Goal: Transaction & Acquisition: Purchase product/service

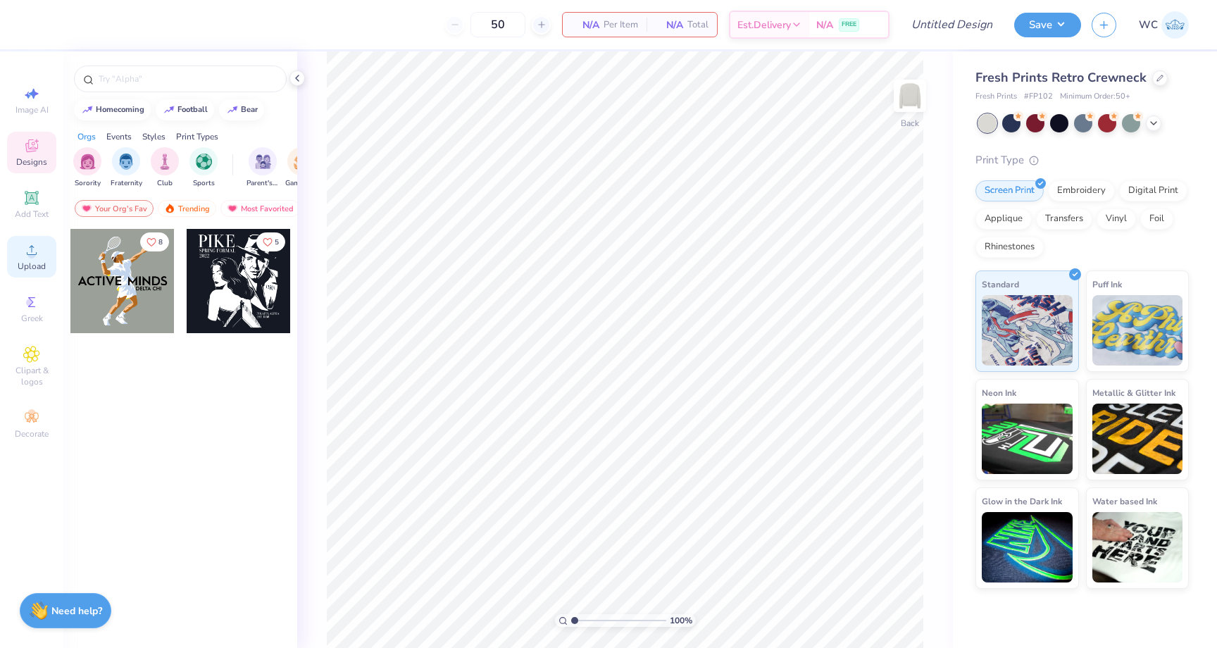
click at [27, 248] on icon at bounding box center [31, 250] width 17 height 17
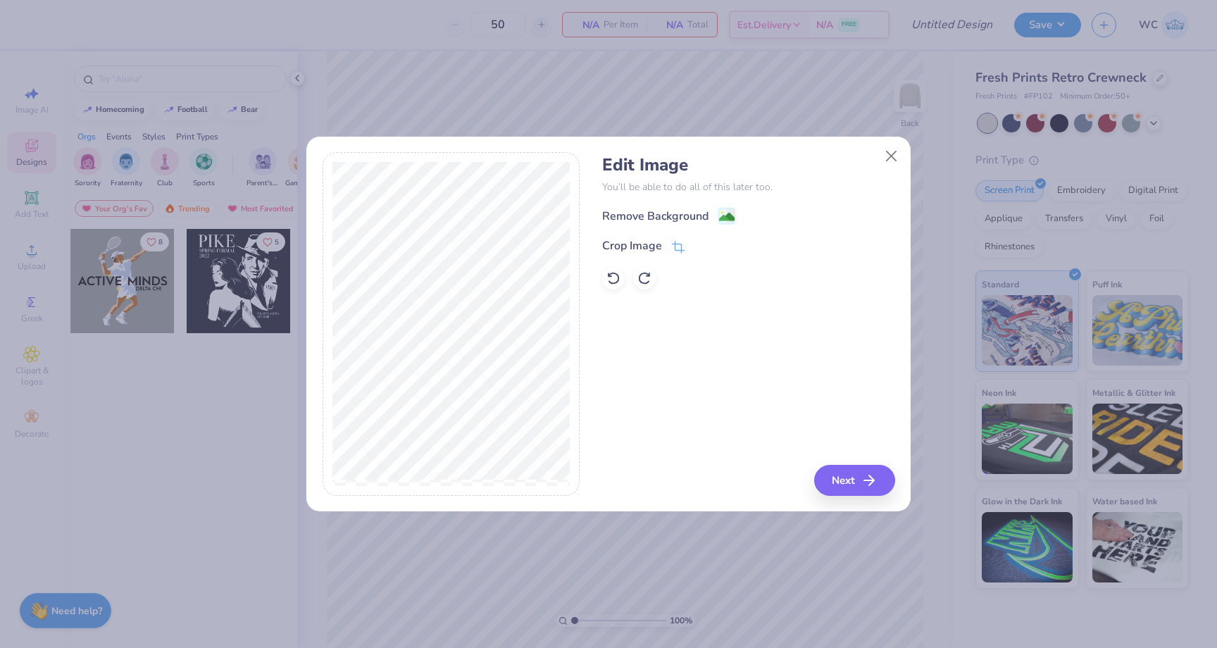
click at [715, 204] on div "Edit Image You’ll be able to do all of this later too. Remove Background Crop I…" at bounding box center [748, 222] width 292 height 135
click at [723, 213] on g at bounding box center [727, 217] width 17 height 17
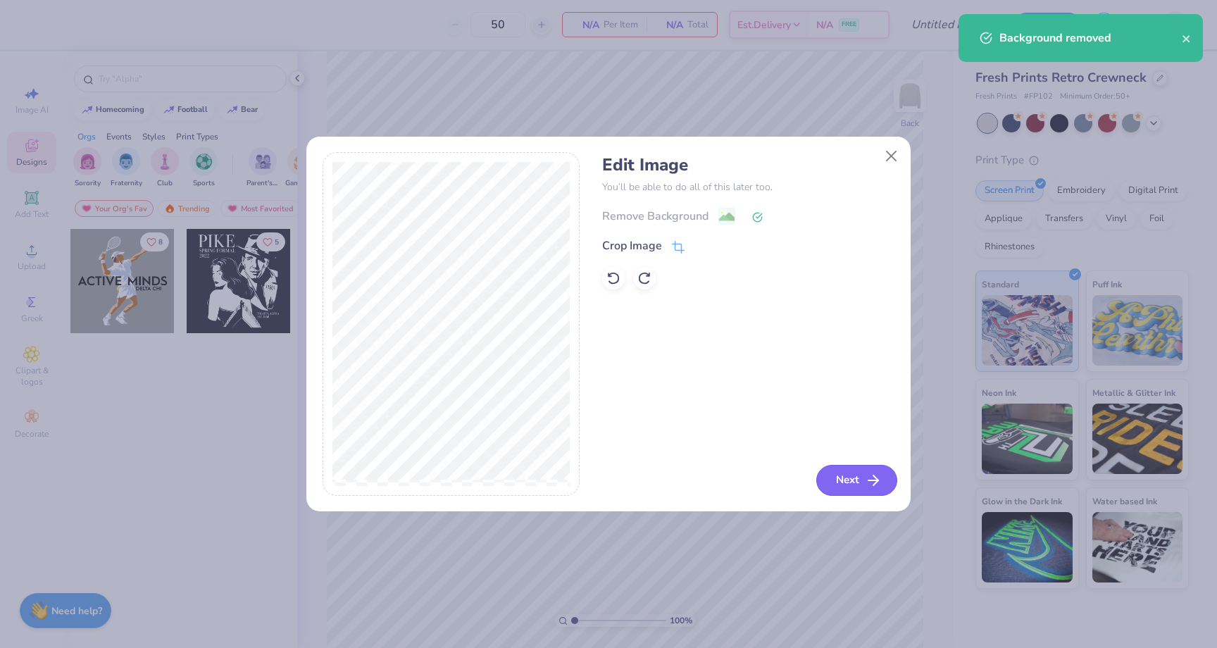
click at [865, 478] on icon "button" at bounding box center [873, 480] width 17 height 17
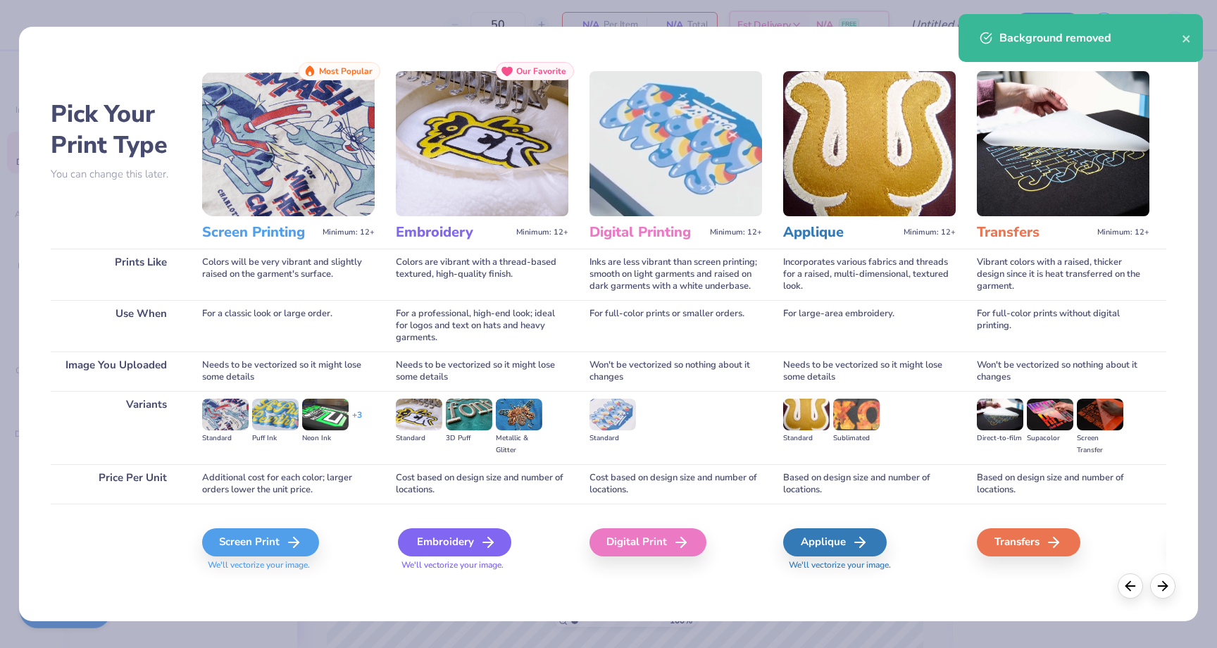
click at [480, 544] on icon at bounding box center [488, 542] width 17 height 17
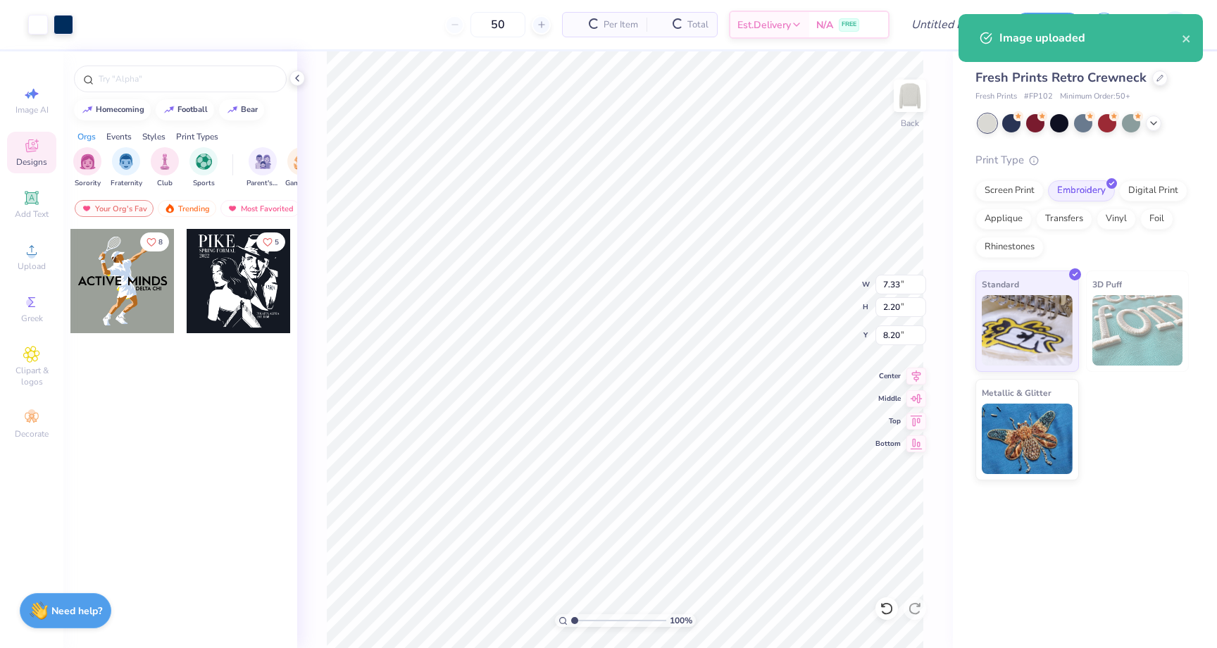
type input "7.33"
type input "2.20"
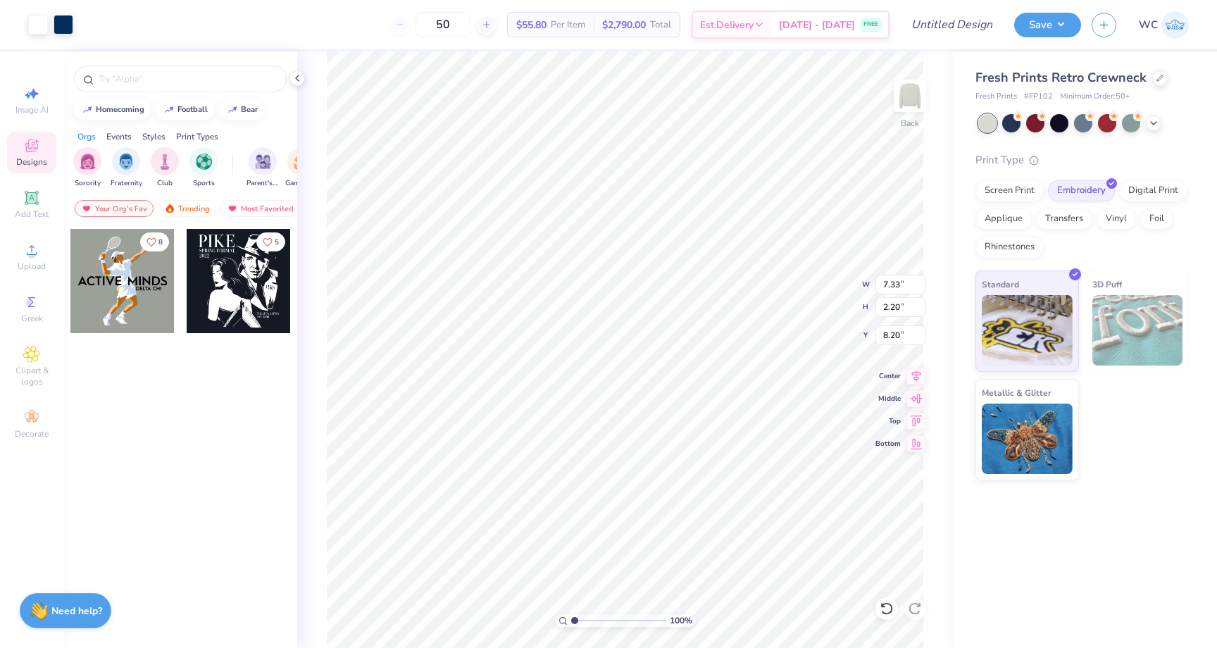
type input "3.00"
click at [456, 28] on input "50" at bounding box center [443, 24] width 55 height 25
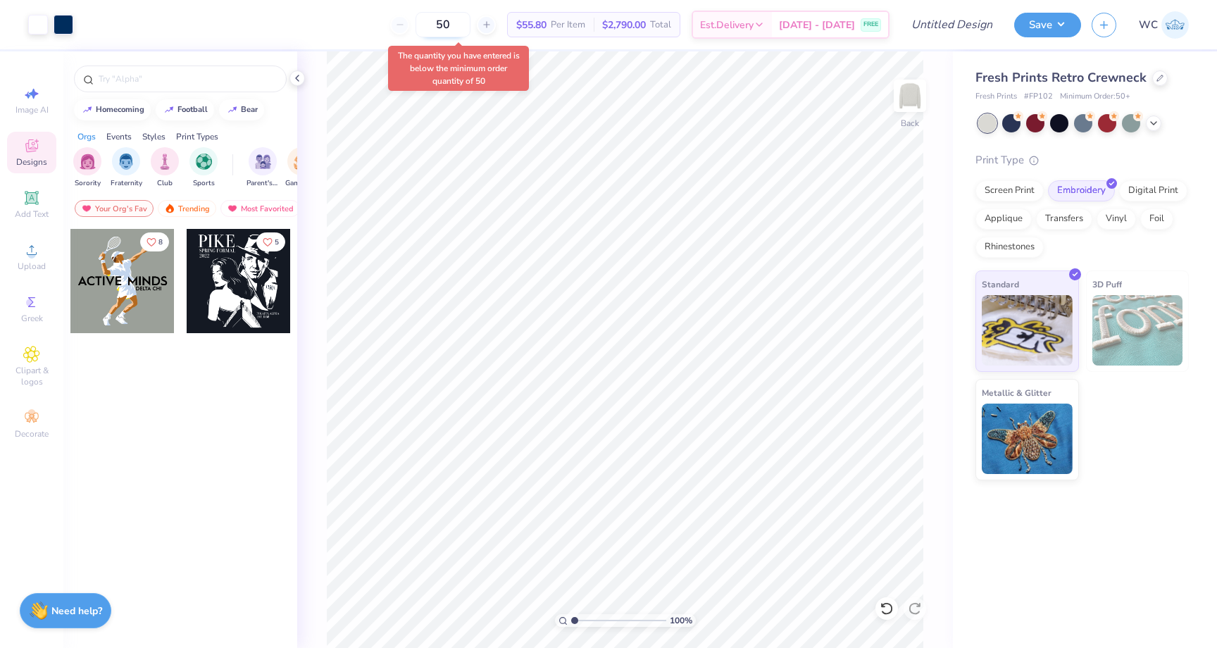
click at [455, 27] on input "50" at bounding box center [443, 24] width 55 height 25
type input "50"
click at [1016, 122] on div at bounding box center [1011, 122] width 18 height 18
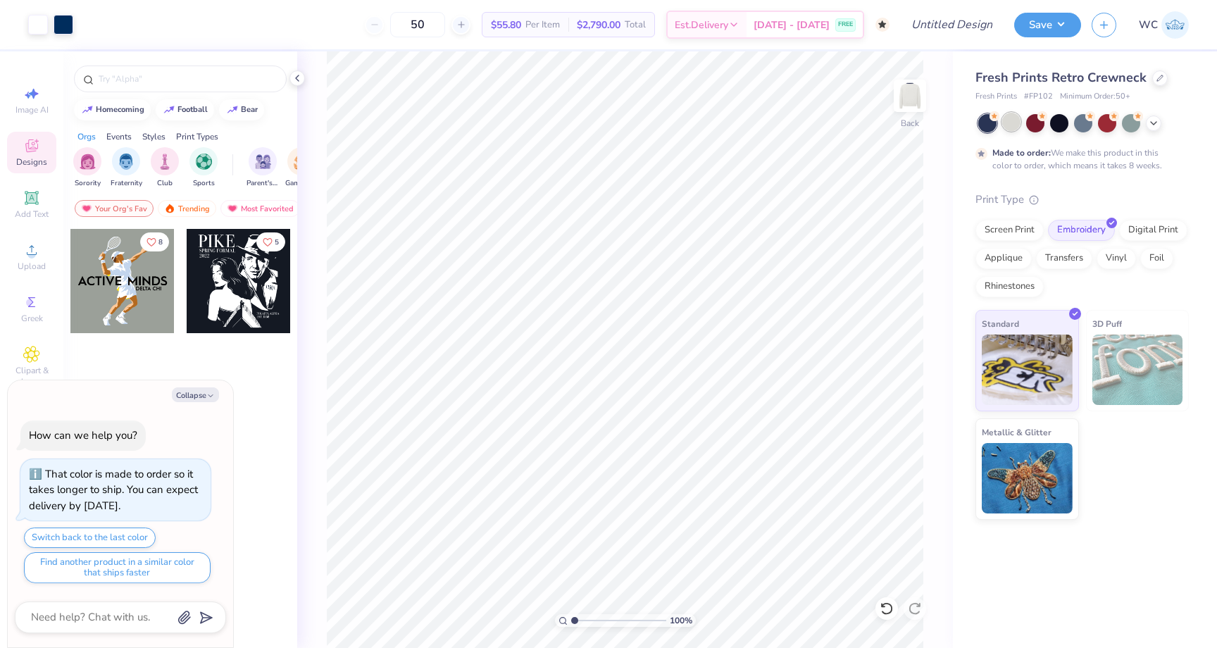
click at [1018, 125] on div at bounding box center [1011, 122] width 18 height 18
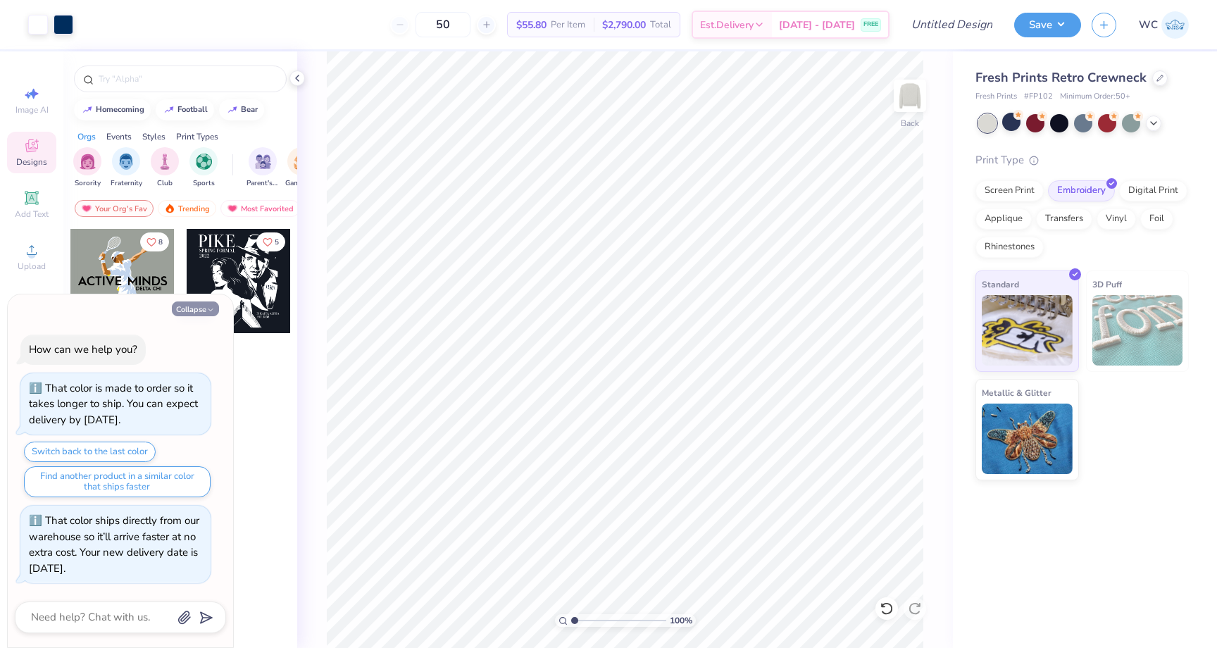
click at [192, 314] on button "Collapse" at bounding box center [195, 308] width 47 height 15
type textarea "x"
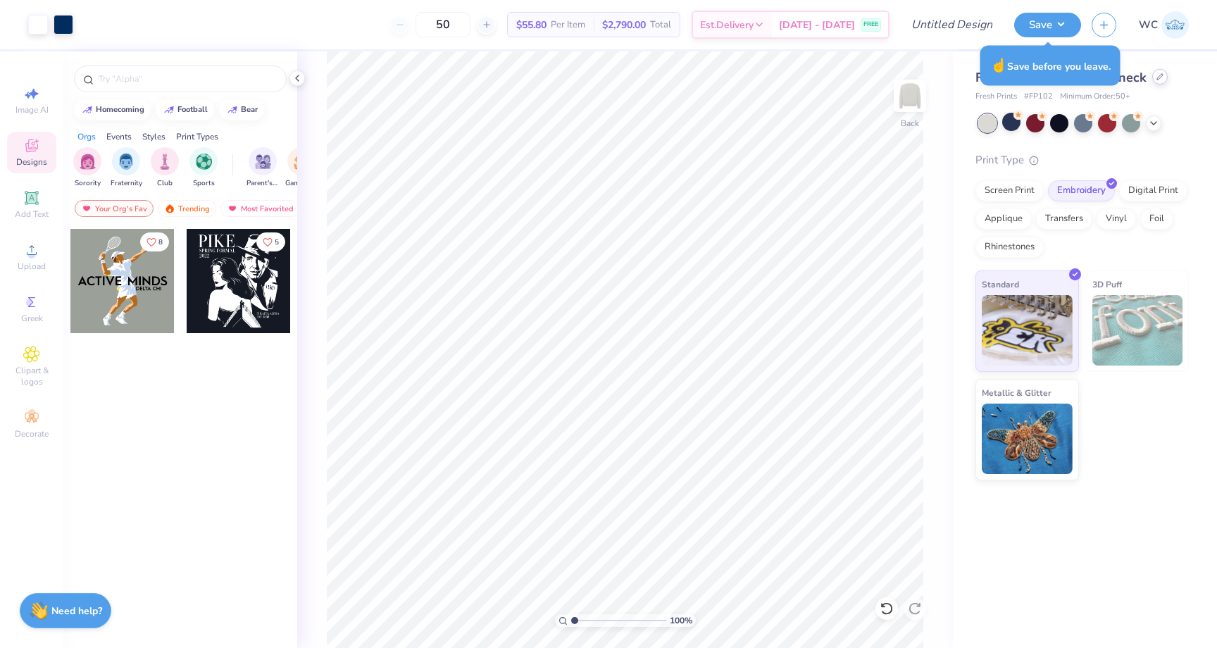
click at [1155, 82] on div at bounding box center [1159, 76] width 15 height 15
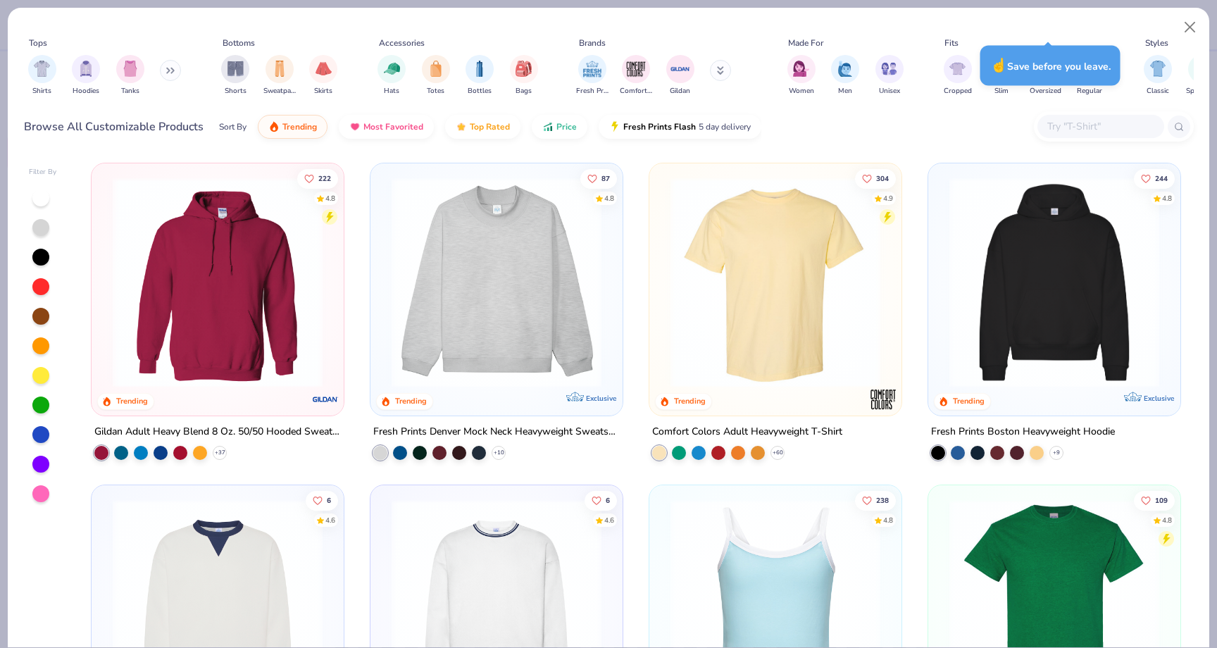
click at [163, 72] on button at bounding box center [170, 70] width 21 height 21
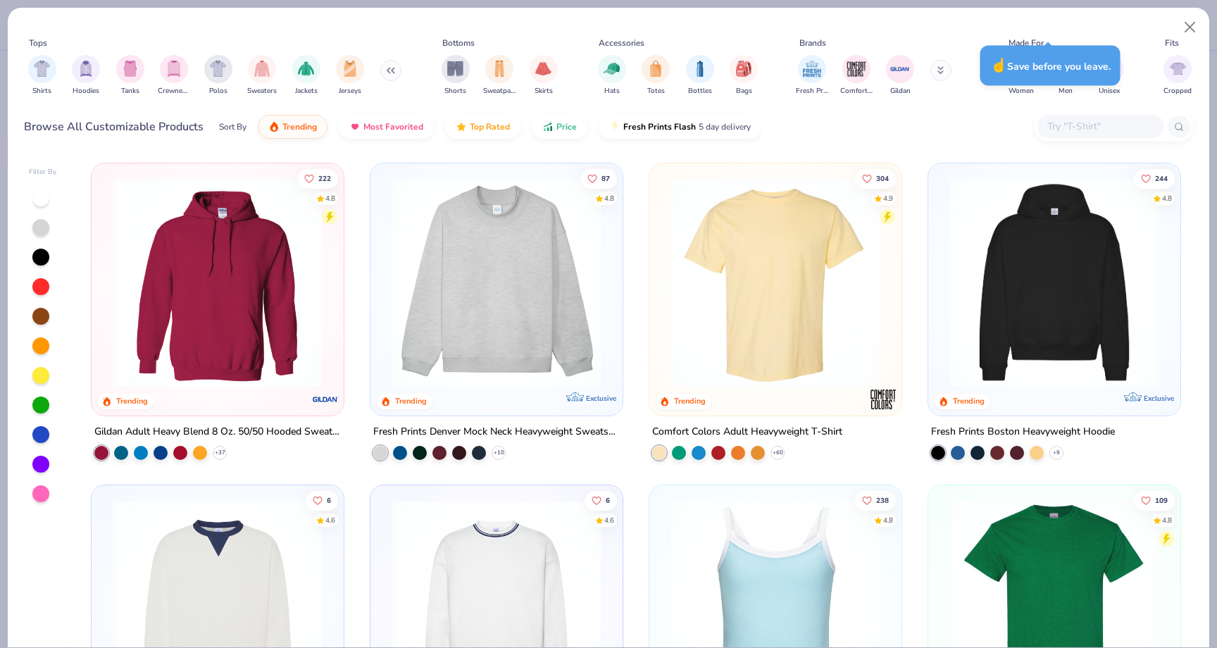
click at [387, 67] on icon at bounding box center [390, 70] width 8 height 7
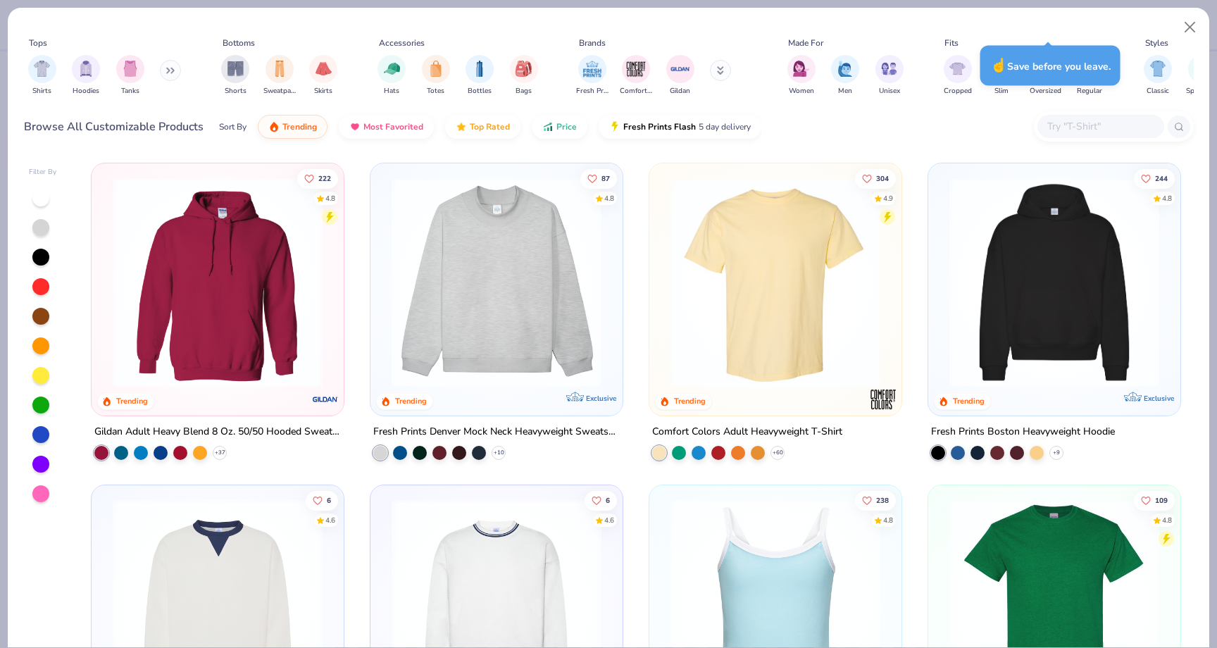
click at [158, 72] on div "Shirts Hoodies Tanks" at bounding box center [105, 75] width 162 height 52
click at [163, 72] on button at bounding box center [170, 70] width 21 height 21
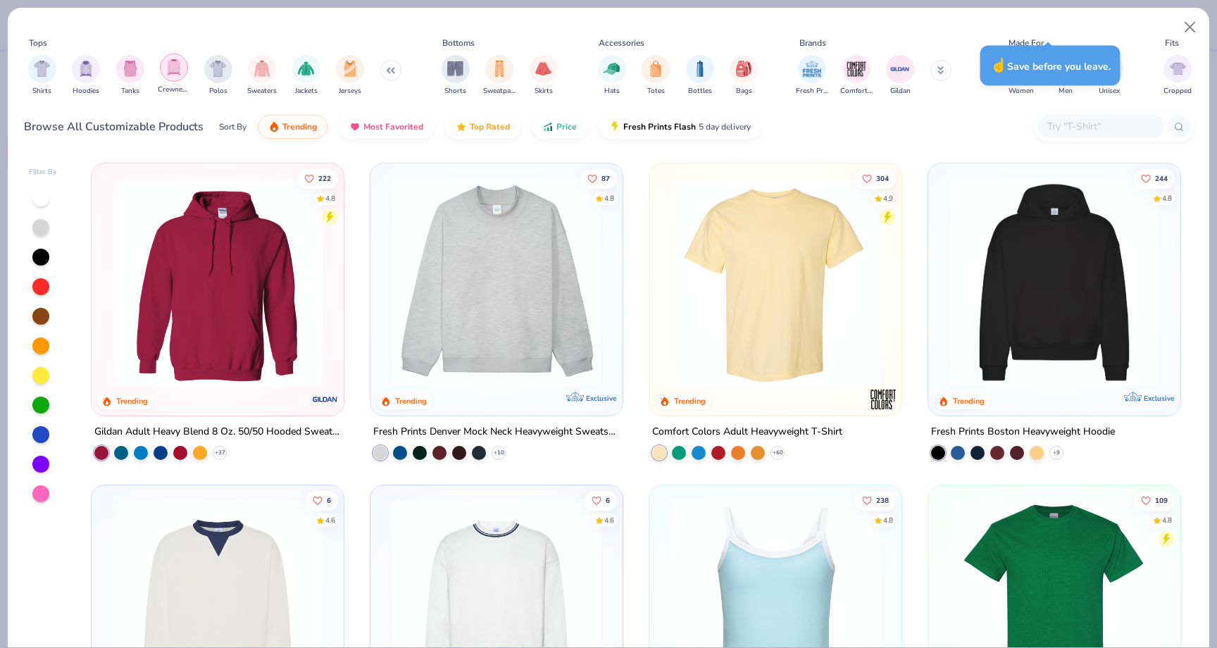
click at [170, 73] on img "filter for Crewnecks" at bounding box center [173, 67] width 15 height 16
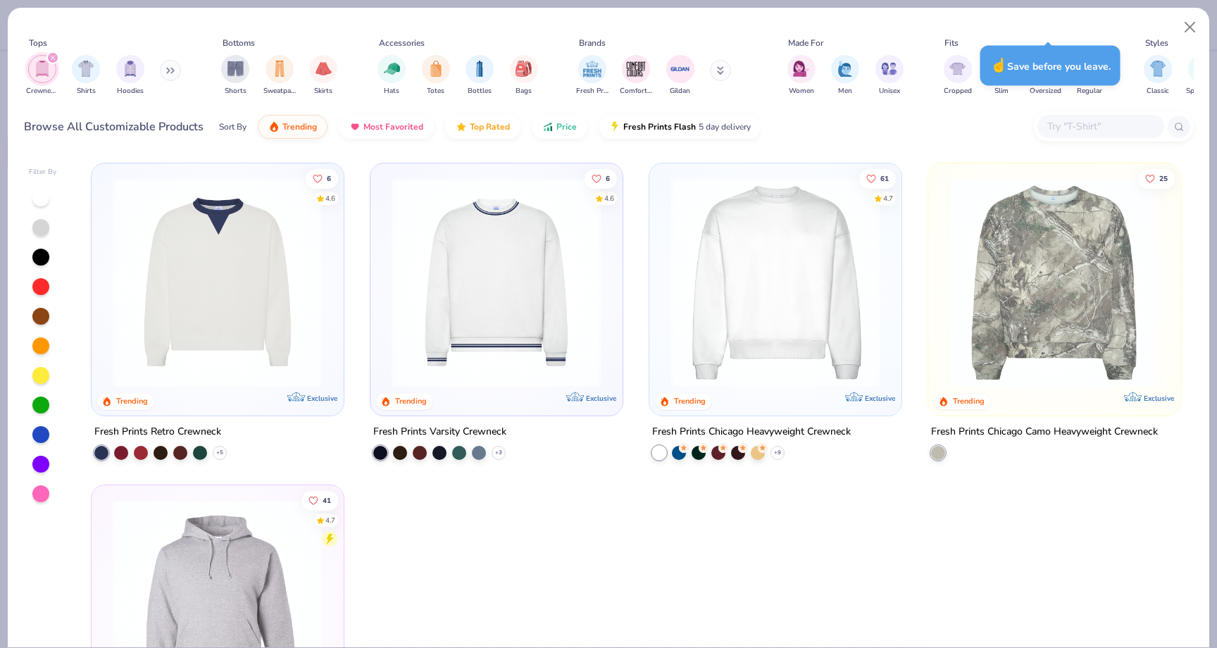
click at [702, 283] on img at bounding box center [775, 282] width 224 height 210
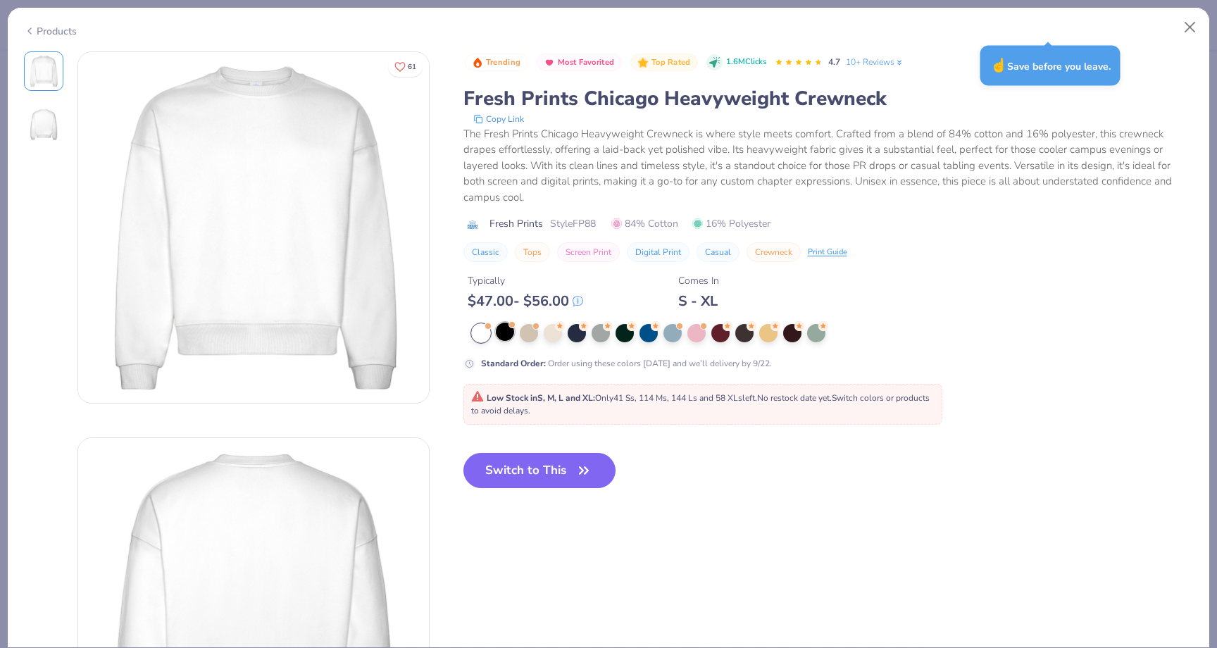
click at [504, 337] on div at bounding box center [505, 332] width 18 height 18
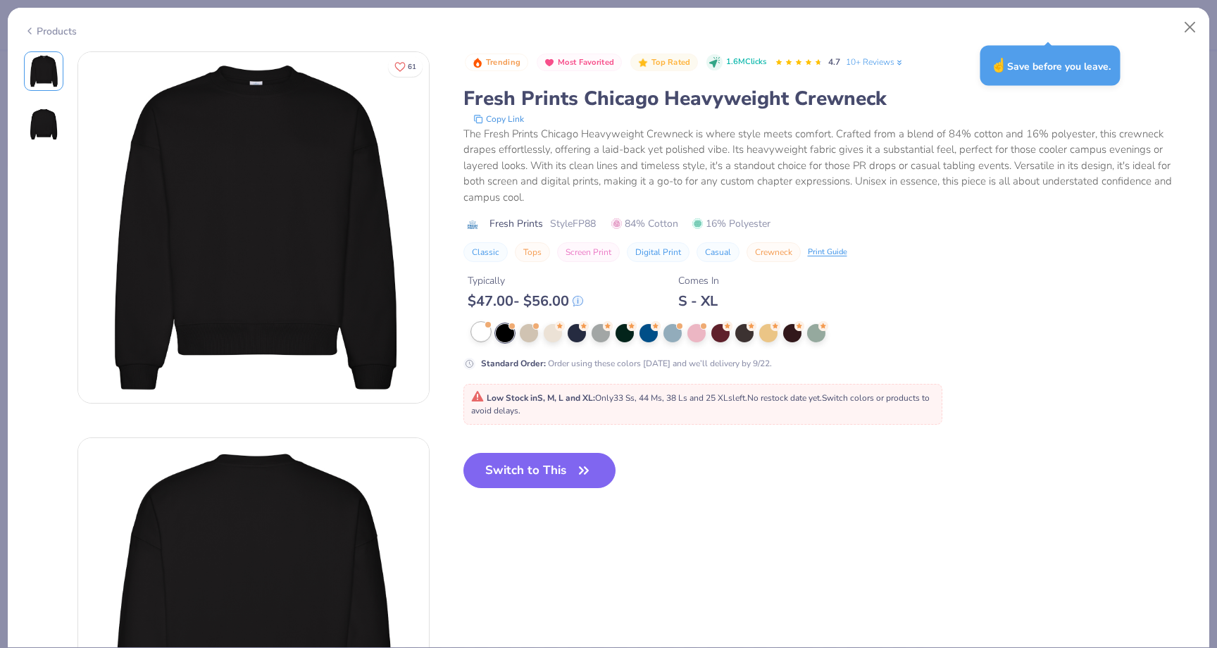
click at [480, 337] on div at bounding box center [481, 332] width 18 height 18
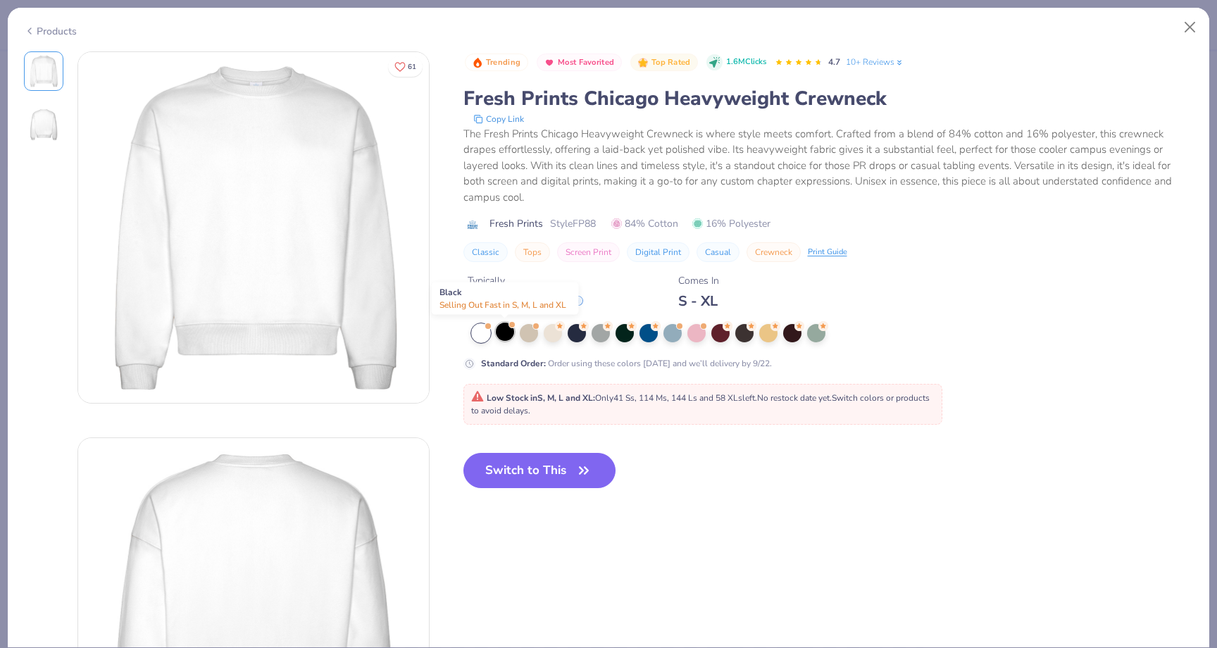
click at [501, 335] on div at bounding box center [505, 332] width 18 height 18
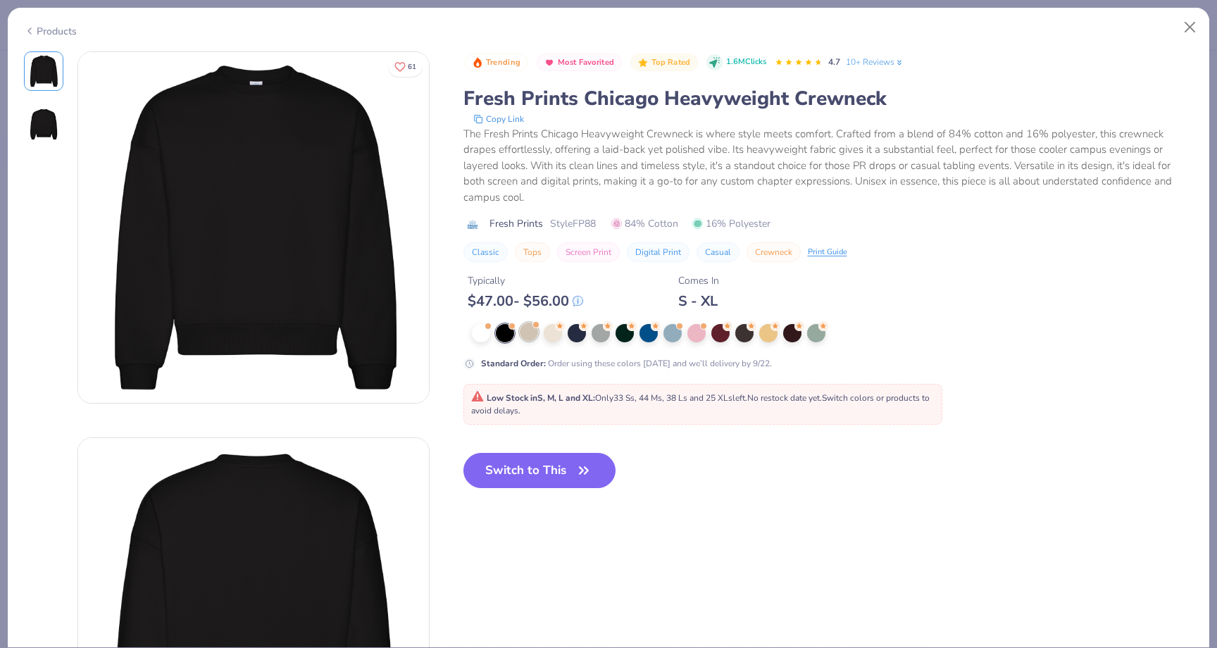
click at [530, 335] on div at bounding box center [529, 332] width 18 height 18
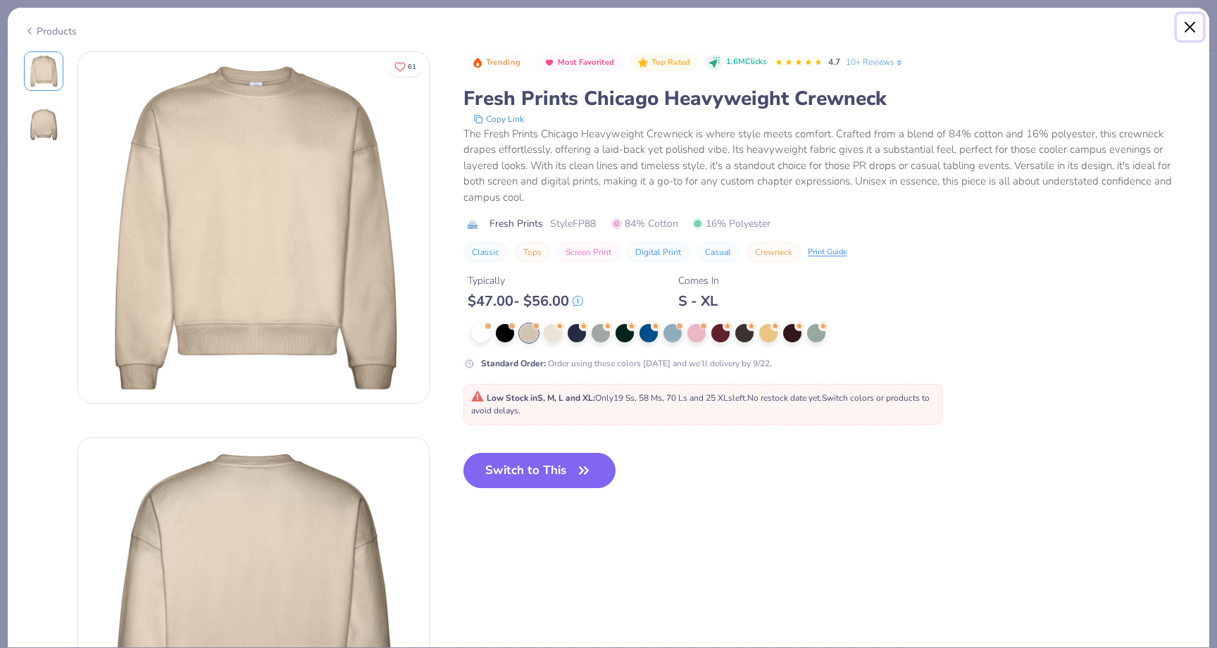
click at [1192, 22] on button "Close" at bounding box center [1190, 27] width 27 height 27
